Goal: Navigation & Orientation: Understand site structure

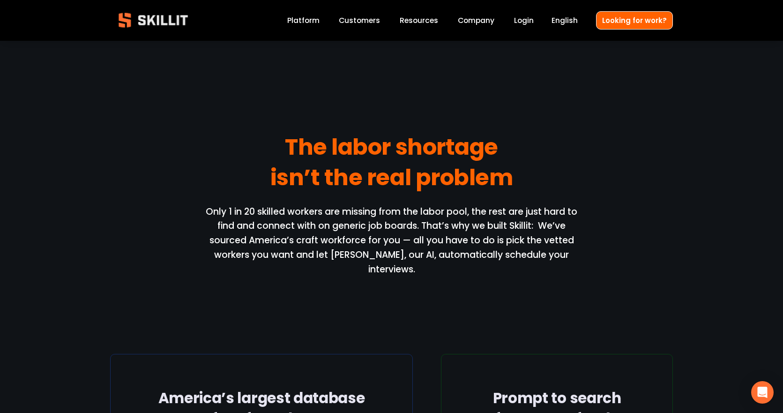
scroll to position [927, 0]
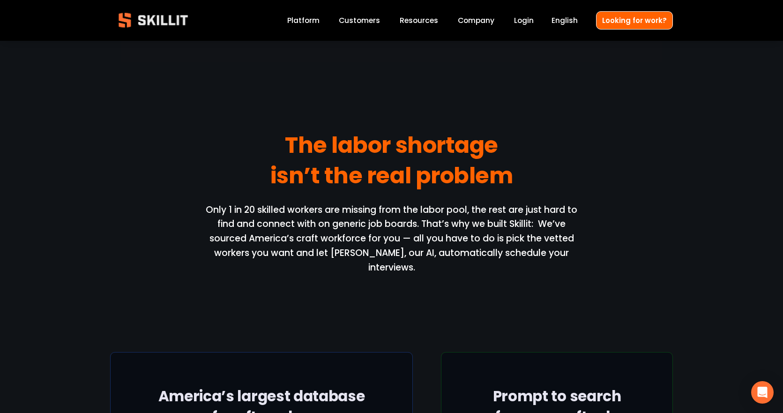
click at [316, 21] on link "Platform" at bounding box center [303, 20] width 32 height 13
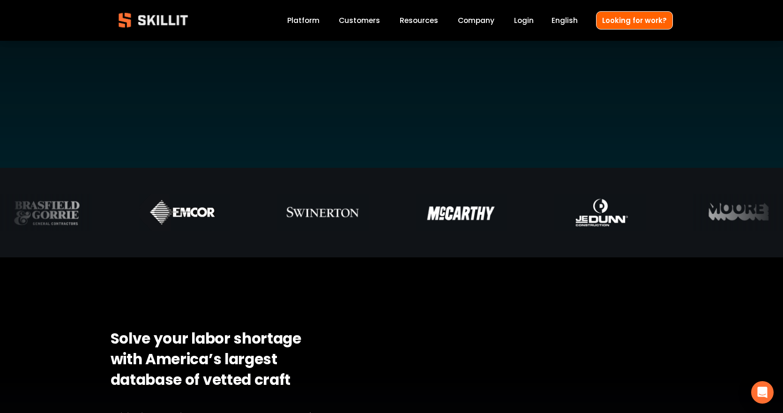
scroll to position [394, 0]
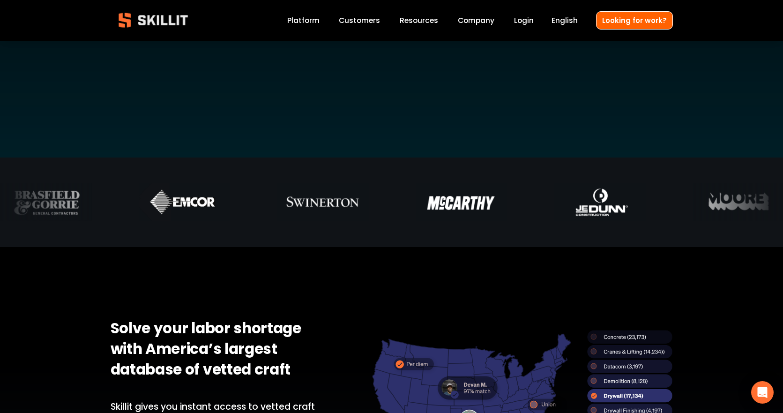
click at [0, 0] on span "Blog" at bounding box center [0, 0] width 0 height 0
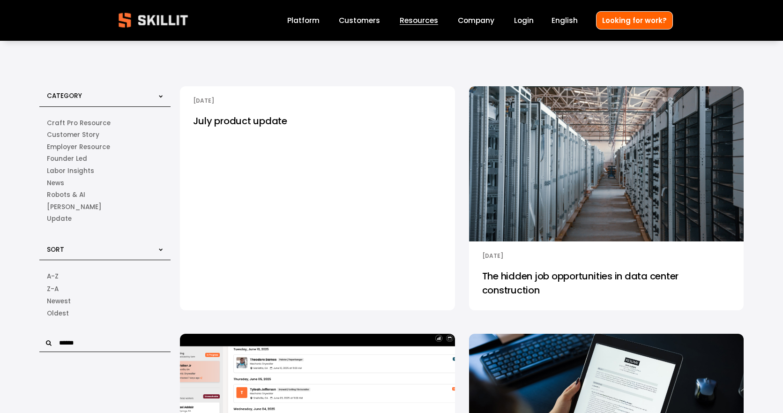
click at [469, 19] on link "Company" at bounding box center [476, 20] width 37 height 13
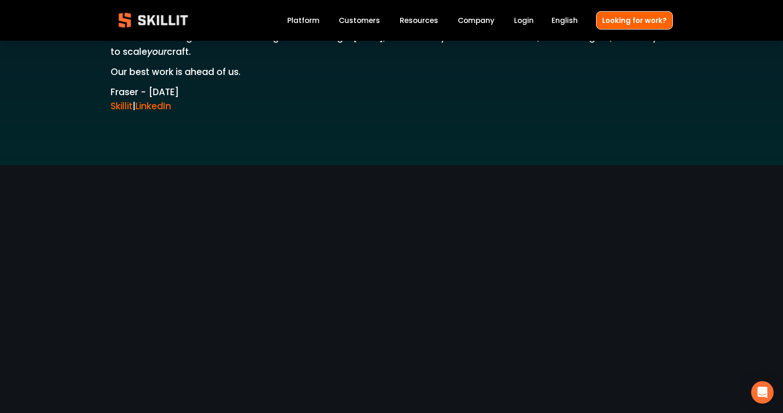
scroll to position [1769, 0]
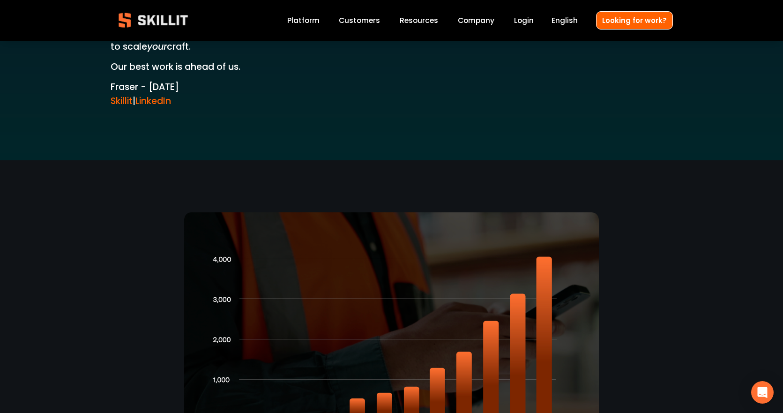
click at [125, 95] on link "Skillit" at bounding box center [122, 101] width 22 height 13
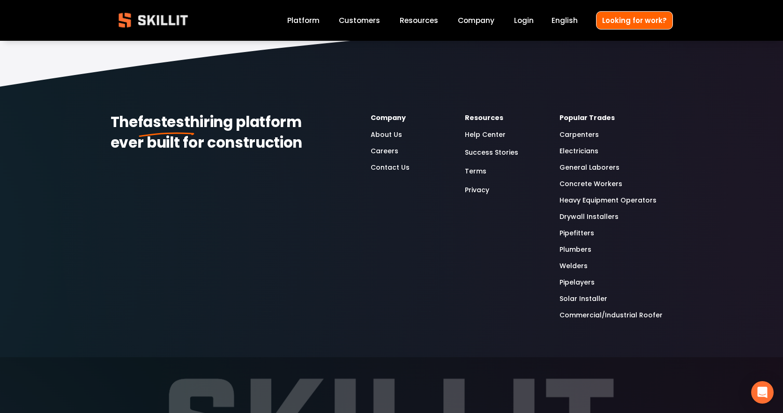
scroll to position [496, 0]
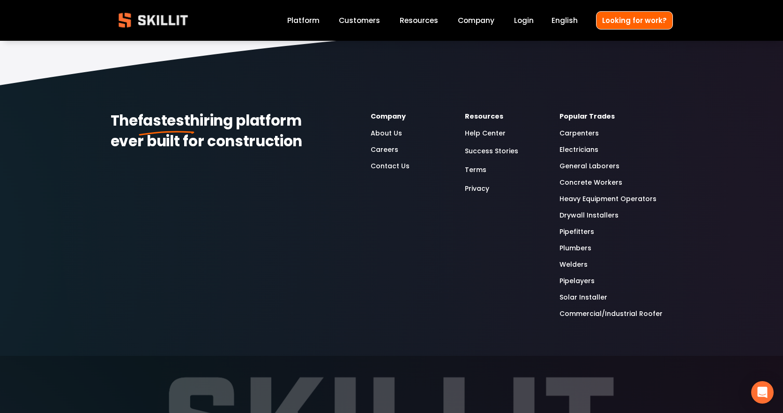
click at [382, 149] on link "Careers" at bounding box center [384, 149] width 28 height 11
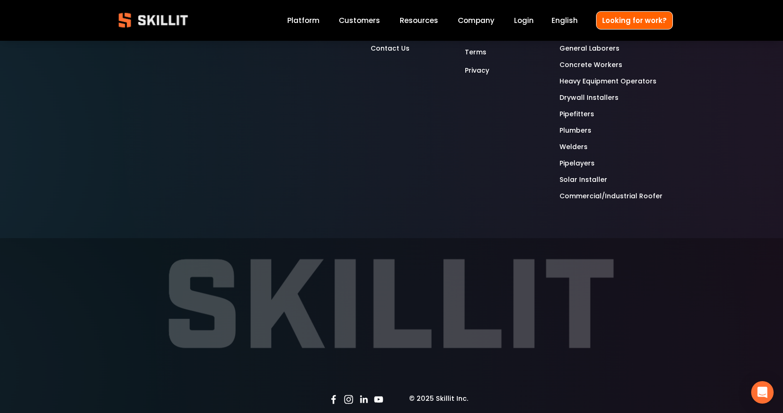
scroll to position [416, 0]
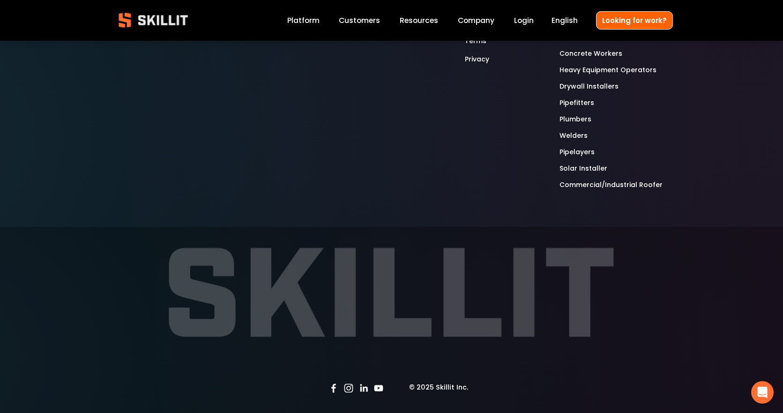
click at [335, 386] on use "Facebook" at bounding box center [333, 387] width 19 height 19
